Goal: Task Accomplishment & Management: Complete application form

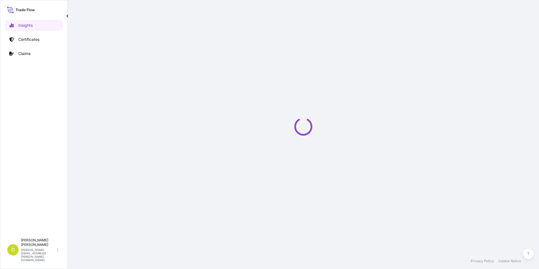
select select "2025"
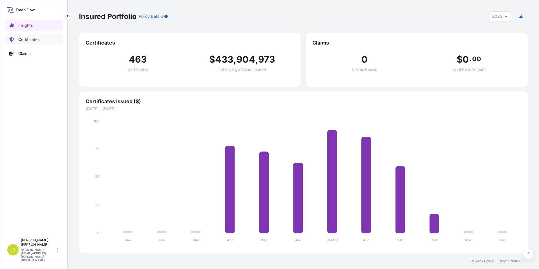
click at [25, 44] on link "Certificates" at bounding box center [34, 39] width 58 height 11
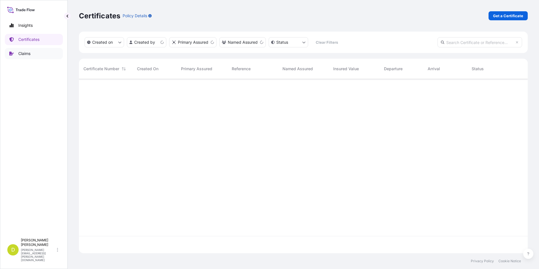
scroll to position [173, 445]
click at [502, 16] on p "Get a Certificate" at bounding box center [508, 16] width 30 height 6
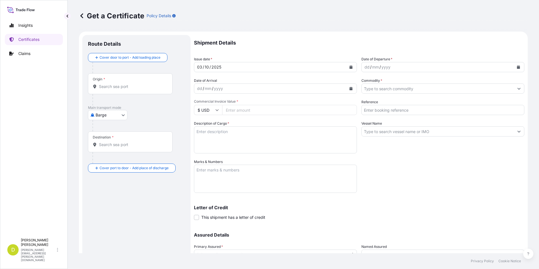
click at [115, 111] on body "Insights Certificates Claims D [PERSON_NAME] [PERSON_NAME][EMAIL_ADDRESS][PERSO…" at bounding box center [269, 134] width 539 height 269
click at [118, 159] on span "Ocean Vessel" at bounding box center [111, 160] width 25 height 6
select select "Ocean Vessel"
click at [153, 89] on input "Origin *" at bounding box center [132, 89] width 67 height 6
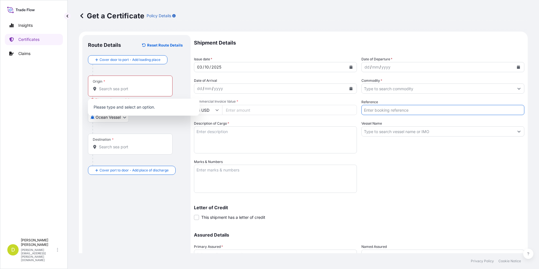
click at [431, 114] on input "Reference" at bounding box center [442, 110] width 163 height 10
click at [481, 130] on input "Vessel Name" at bounding box center [438, 131] width 152 height 10
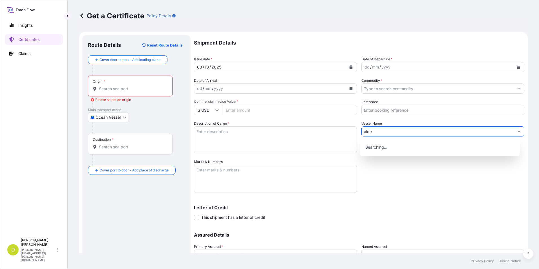
type input "alden"
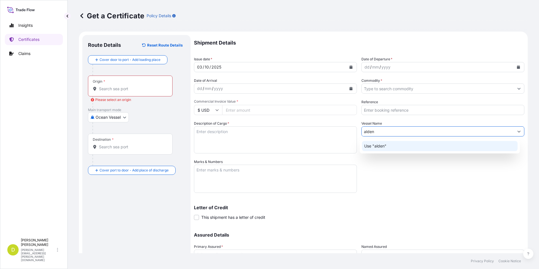
drag, startPoint x: 437, startPoint y: 133, endPoint x: 354, endPoint y: 124, distance: 83.7
click at [354, 124] on div "Shipment Details Issue date * [DATE] Date of Departure * dd / mm / yyyy Date of…" at bounding box center [359, 158] width 330 height 247
click at [403, 145] on div "Use "ALDEN"" at bounding box center [440, 146] width 156 height 10
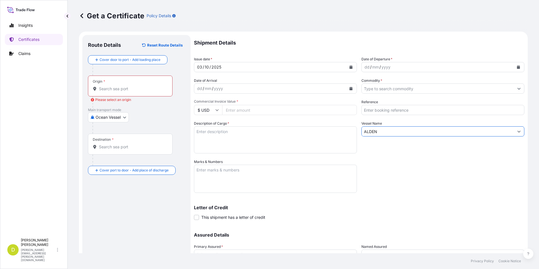
type input "ALDEN"
click at [106, 83] on div "Origin *" at bounding box center [130, 86] width 85 height 21
click at [106, 86] on input "Origin * Please select an origin" at bounding box center [132, 89] width 67 height 6
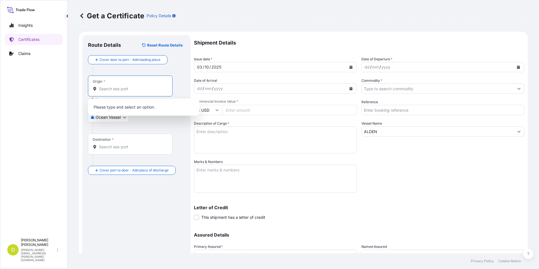
paste input "[GEOGRAPHIC_DATA][PERSON_NAME], [GEOGRAPHIC_DATA]"
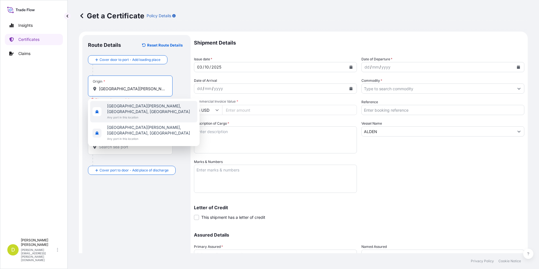
click at [142, 114] on span "Any port in this location" at bounding box center [151, 117] width 88 height 6
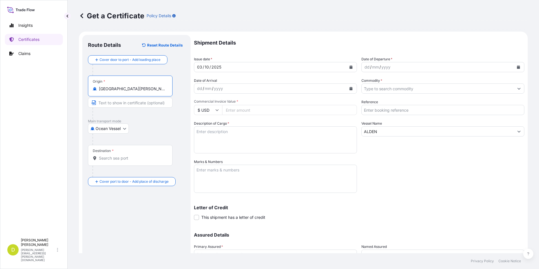
type input "[GEOGRAPHIC_DATA][PERSON_NAME], [GEOGRAPHIC_DATA], [GEOGRAPHIC_DATA]"
click at [119, 104] on input "Text to appear on certificate" at bounding box center [130, 103] width 85 height 10
paste input "[GEOGRAPHIC_DATA][PERSON_NAME], [GEOGRAPHIC_DATA]"
type input "[GEOGRAPHIC_DATA][PERSON_NAME], [GEOGRAPHIC_DATA]"
click at [154, 161] on input "Destination *" at bounding box center [132, 158] width 67 height 6
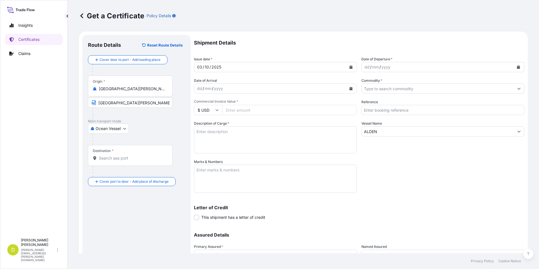
paste input "BUENAVENTURA, [GEOGRAPHIC_DATA]"
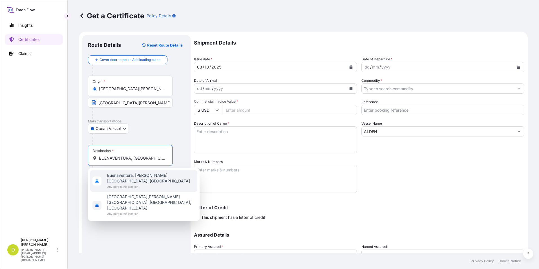
click at [132, 176] on span "Buenaventura, [PERSON_NAME][GEOGRAPHIC_DATA], [GEOGRAPHIC_DATA]" at bounding box center [151, 178] width 88 height 11
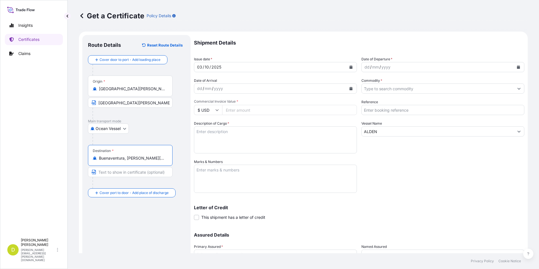
type input "Buenaventura, [PERSON_NAME][GEOGRAPHIC_DATA], [GEOGRAPHIC_DATA]"
click at [129, 170] on input "Text to appear on certificate" at bounding box center [130, 172] width 85 height 10
paste input "BUENAVENTURA, [GEOGRAPHIC_DATA]"
type input "BUENAVENTURA, [GEOGRAPHIC_DATA]"
click at [492, 155] on div "Shipment Details Issue date * [DATE] Date of Departure * dd / mm / yyyy Date of…" at bounding box center [359, 158] width 330 height 247
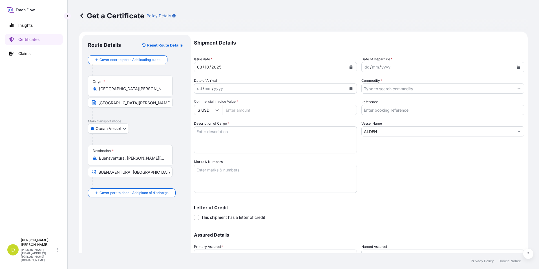
click at [364, 68] on div "dd" at bounding box center [367, 67] width 6 height 7
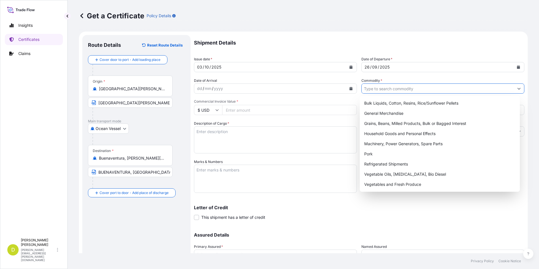
click at [408, 88] on input "Commodity *" at bounding box center [438, 88] width 152 height 10
click at [403, 175] on div "Vegetable Oils, [MEDICAL_DATA], Bio Diesel" at bounding box center [440, 174] width 156 height 10
type input "Vegetable Oils, [MEDICAL_DATA], Bio Diesel"
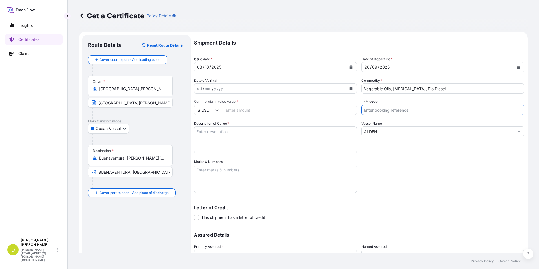
click at [387, 111] on input "Reference" at bounding box center [442, 110] width 163 height 10
type input "A"
type input "OIL14783"
drag, startPoint x: 315, startPoint y: 110, endPoint x: 336, endPoint y: 109, distance: 20.3
click at [315, 110] on input "Commercial Invoice Value *" at bounding box center [289, 110] width 135 height 10
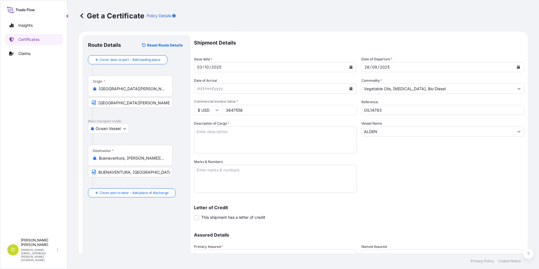
type input "3647556"
click at [307, 134] on textarea "Description of Cargo *" at bounding box center [275, 139] width 163 height 27
click at [336, 132] on textarea "Description of Cargo *" at bounding box center [275, 139] width 163 height 27
paste textarea "3.000,000"
click at [336, 132] on textarea "3.000,000" at bounding box center [275, 139] width 163 height 27
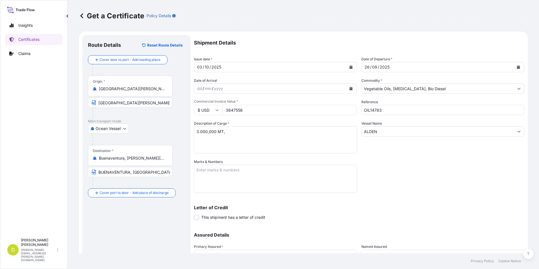
click at [286, 133] on textarea "3.000,000 MT," at bounding box center [275, 139] width 163 height 27
paste textarea ""ACEITE CRUDO DESGOMADO DE SOYA ARGENTINO , A GRANEL ( ARGENTINE CRUDE DEGUMMED…"
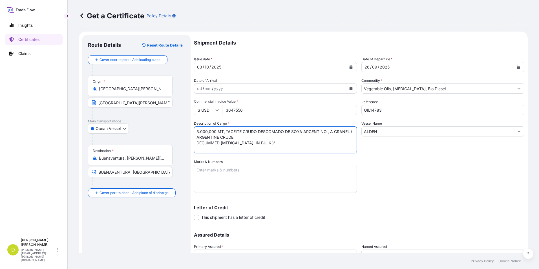
click at [196, 143] on textarea "3.000,000 MT, "ACEITE CRUDO DESGOMADO DE SOYA ARGENTINO , A GRANEL ( ARGENTINE …" at bounding box center [275, 139] width 163 height 27
click at [195, 136] on textarea "3.000,000 MT, "ACEITE CRUDO DESGOMADO DE SOYA ARGENTINO , A GRANEL (ARGENTINE C…" at bounding box center [275, 139] width 163 height 27
click at [331, 136] on textarea "3.000,000 MT, "ACEITE CRUDO DESGOMADO DE SOYA ARGENTINO , A GRANEL (ARGENTINE C…" at bounding box center [275, 139] width 163 height 27
click at [229, 131] on textarea "3.000,000 MT, "ACEITE CRUDO DESGOMADO DE SOYA ARGENTINO , A GRANEL (ARGENTINE C…" at bounding box center [275, 139] width 163 height 27
click at [320, 139] on textarea "3.000,000 MT, ACEITE CRUDO DESGOMADO DE SOYA ARGENTINO , A GRANEL (ARGENTINE CR…" at bounding box center [275, 139] width 163 height 27
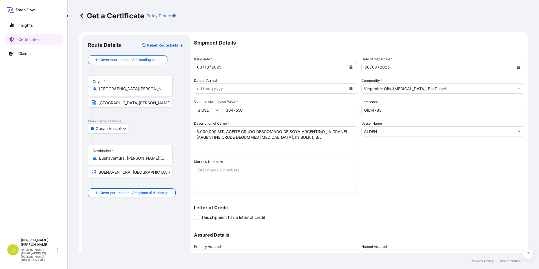
click at [314, 137] on textarea "3.000,000 MT, ACEITE CRUDO DESGOMADO DE SOYA ARGENTINO , A GRANEL (ARGENTINE CR…" at bounding box center [275, 139] width 163 height 27
click at [321, 138] on textarea "3.000,000 MT, ACEITE CRUDO DESGOMADO DE SOYA ARGENTINO , A GRANEL (ARGENTINE CR…" at bounding box center [275, 139] width 163 height 27
click at [332, 138] on textarea "3.000,000 MT, ACEITE CRUDO DESGOMADO DE SOYA ARGENTINO , A GRANEL (ARGENTINE CR…" at bounding box center [275, 139] width 163 height 27
paste textarea "3"
click at [336, 137] on textarea "3.000,000 MT, ACEITE CRUDO DESGOMADO DE SOYA ARGENTINO , A GRANEL (ARGENTINE CR…" at bounding box center [275, 139] width 163 height 27
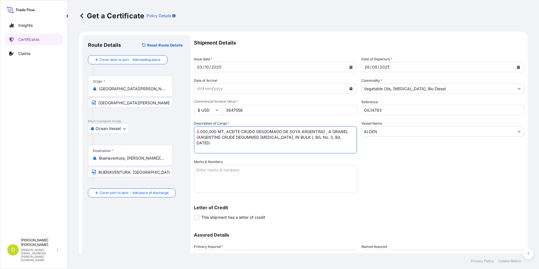
click at [272, 150] on textarea "3.000,000 MT, ACEITE CRUDO DESGOMADO DE SOYA ARGENTINO , A GRANEL (ARGENTINE CR…" at bounding box center [275, 139] width 163 height 27
click at [273, 146] on textarea "3.000,000 MT, ACEITE CRUDO DESGOMADO DE SOYA ARGENTINO , A GRANEL (ARGENTINE CR…" at bounding box center [275, 139] width 163 height 27
type textarea "3.000,000 MT, ACEITE CRUDO DESGOMADO DE SOYA ARGENTINO , A GRANEL (ARGENTINE CR…"
click at [284, 167] on textarea "Marks & Numbers" at bounding box center [275, 179] width 163 height 28
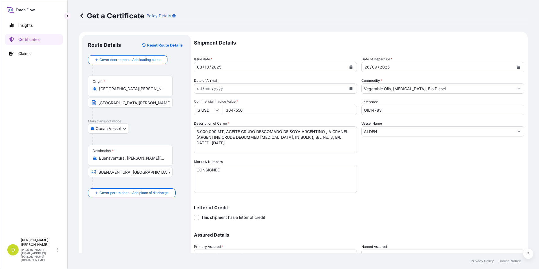
drag, startPoint x: 264, startPoint y: 163, endPoint x: 262, endPoint y: 168, distance: 4.7
click at [264, 164] on div "Marks & Numbers CONSIGNEE" at bounding box center [275, 176] width 163 height 34
click at [261, 176] on textarea "CONSIGNEE" at bounding box center [275, 179] width 163 height 28
click at [247, 180] on textarea "CONSIGNEE/NOTIFY:" at bounding box center [275, 179] width 163 height 28
paste textarea "SEABOARD OVERSEAS [GEOGRAPHIC_DATA] S.A.S., [STREET_ADDRESS], NIT 900.219.353-1"
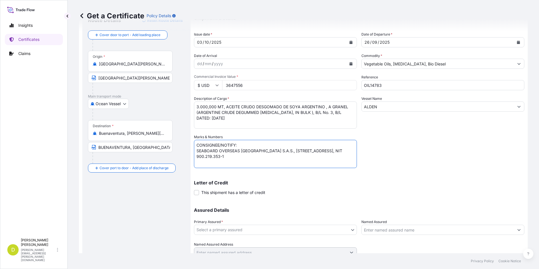
scroll to position [48, 0]
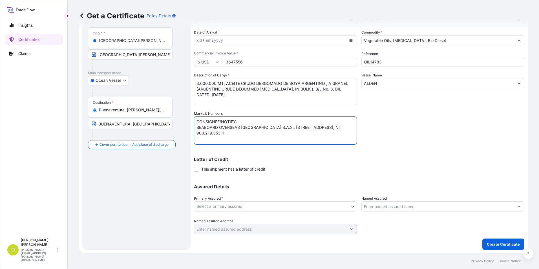
type textarea "CONSIGNEE/NOTIFY: SEABOARD OVERSEAS [GEOGRAPHIC_DATA] S.A.S., [STREET_ADDRESS],…"
click at [329, 211] on body "Insights Certificates Claims D [PERSON_NAME] [PERSON_NAME][EMAIL_ADDRESS][PERSO…" at bounding box center [269, 134] width 539 height 269
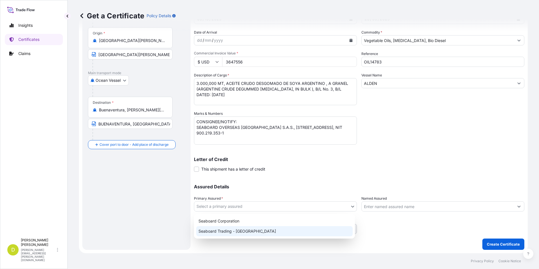
click at [283, 227] on div "Seaboard Trading - [GEOGRAPHIC_DATA]" at bounding box center [274, 231] width 156 height 10
select select "31639"
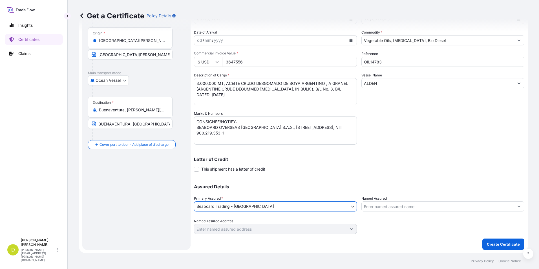
click at [389, 208] on input "Named Assured" at bounding box center [438, 206] width 152 height 10
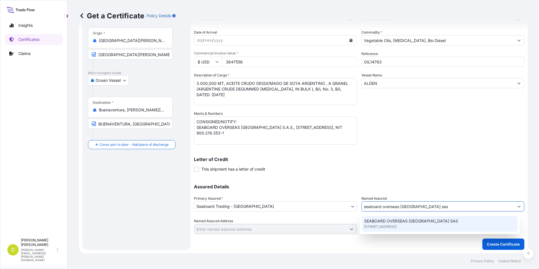
click at [395, 228] on span "[STREET_ADDRESS]" at bounding box center [380, 227] width 32 height 6
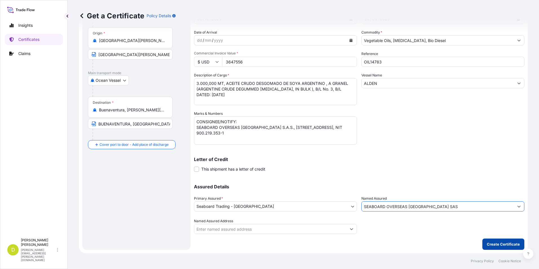
type input "SEABOARD OVERSEAS [GEOGRAPHIC_DATA] SAS"
click at [510, 241] on p "Create Certificate" at bounding box center [503, 244] width 33 height 6
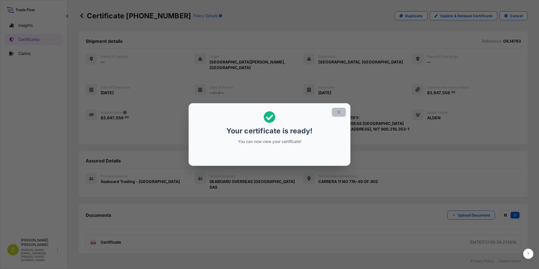
click at [339, 111] on icon "button" at bounding box center [338, 112] width 5 height 5
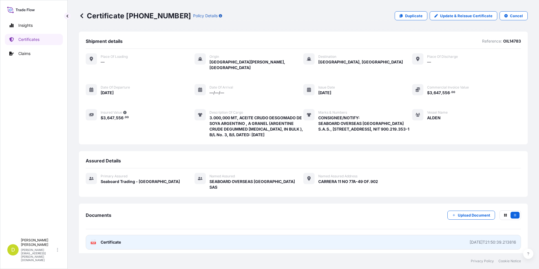
click at [438, 235] on link "PDF Certificate [DATE]T21:50:39.213816" at bounding box center [303, 242] width 435 height 15
